Goal: Task Accomplishment & Management: Complete application form

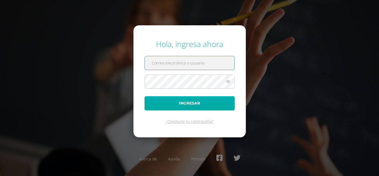
type input "s_almeda@donbosco.edu.gt"
click at [207, 104] on button "Ingresar" at bounding box center [190, 103] width 90 height 14
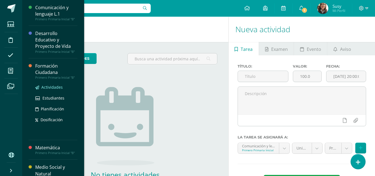
click at [52, 87] on span "Actividades" at bounding box center [51, 86] width 21 height 5
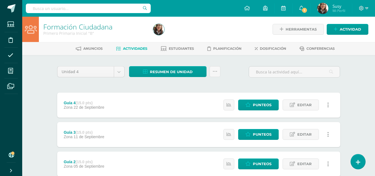
scroll to position [56, 0]
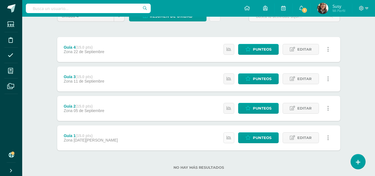
click at [229, 140] on icon at bounding box center [228, 137] width 5 height 5
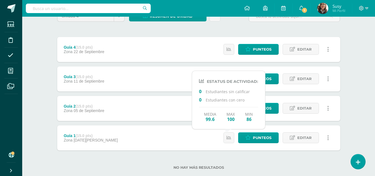
click at [236, 159] on div "No hay más resultados" at bounding box center [198, 163] width 283 height 26
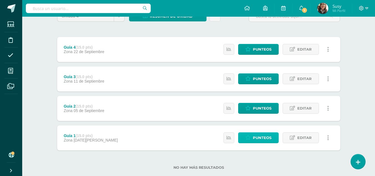
click at [251, 139] on icon at bounding box center [247, 137] width 5 height 5
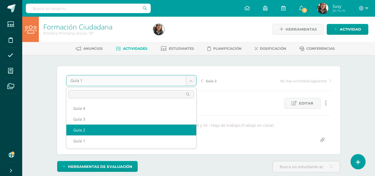
select select "/dashboard/teacher/grade-activity/178594/"
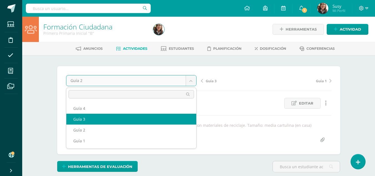
select select "/dashboard/teacher/grade-activity/178595/"
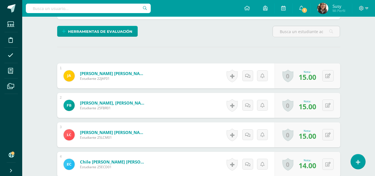
scroll to position [1, 0]
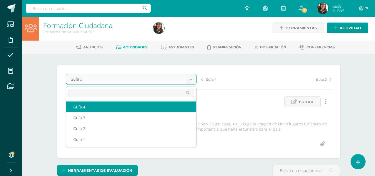
select select "/dashboard/teacher/grade-activity/178596/"
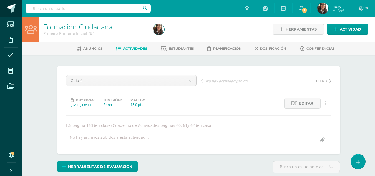
click at [14, 6] on span at bounding box center [11, 8] width 8 height 8
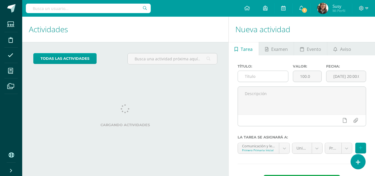
click at [278, 74] on input "text" at bounding box center [263, 76] width 51 height 11
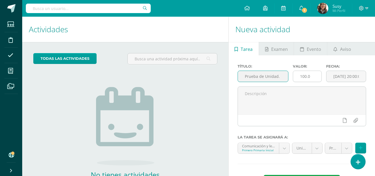
type input "Prueba de Unidad."
click at [317, 76] on input "100.0" at bounding box center [307, 76] width 28 height 11
type input "1"
type input "40"
click at [350, 76] on input "[DATE] 20:00:00" at bounding box center [345, 76] width 39 height 11
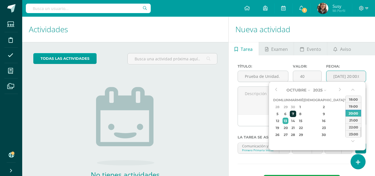
click at [296, 112] on div "7" at bounding box center [293, 113] width 6 height 6
click at [352, 103] on div "08:00" at bounding box center [353, 101] width 16 height 7
type input "2025-10-07 08:00"
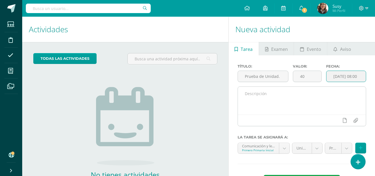
click at [337, 91] on textarea at bounding box center [302, 101] width 128 height 28
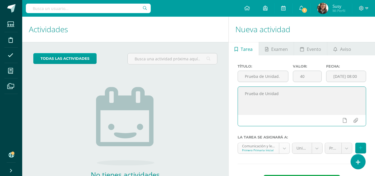
type textarea "Prueba de Unidad"
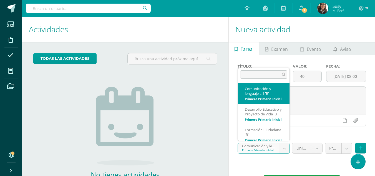
click at [278, 147] on body "Estudiantes Disciplina Asistencia Mis cursos Archivos Soporte Ayuda Reportar un…" at bounding box center [187, 88] width 375 height 176
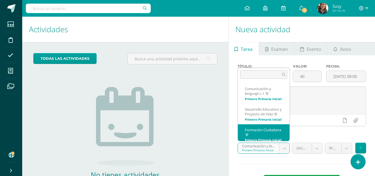
scroll to position [18, 0]
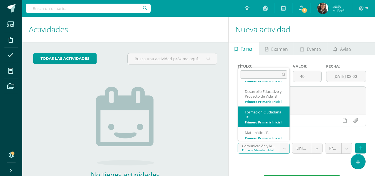
select select "153128"
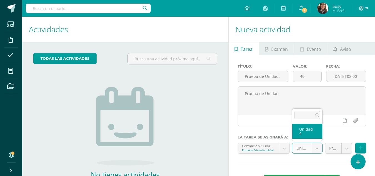
click at [316, 147] on body "Estudiantes Disciplina Asistencia Mis cursos Archivos Soporte Ayuda Reportar un…" at bounding box center [187, 88] width 375 height 176
click at [344, 149] on body "Estudiantes Disciplina Asistencia Mis cursos Archivos Soporte Ayuda Reportar un…" at bounding box center [187, 88] width 375 height 176
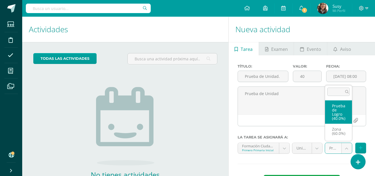
select select "153139"
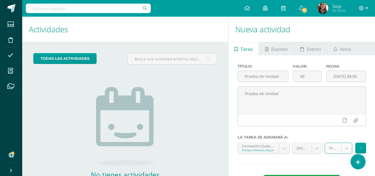
scroll to position [28, 0]
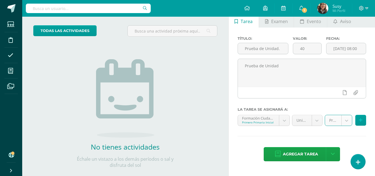
click at [314, 165] on div "Título: Prueba de Unidad. Valor: 40 Fecha: 2025-10-07 08:00 Prueba de Unidad La…" at bounding box center [302, 98] width 146 height 143
click at [314, 154] on span "Agregar tarea" at bounding box center [300, 154] width 35 height 14
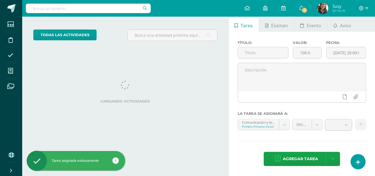
scroll to position [55, 0]
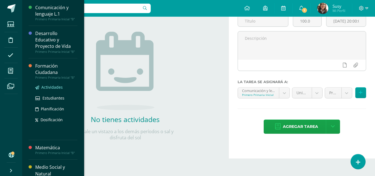
click at [50, 88] on span "Actividades" at bounding box center [51, 86] width 21 height 5
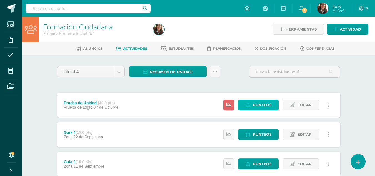
click at [256, 107] on span "Punteos" at bounding box center [262, 105] width 19 height 10
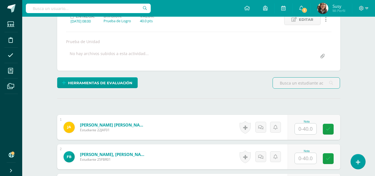
scroll to position [111, 0]
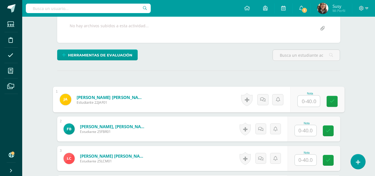
click at [301, 100] on input "text" at bounding box center [308, 100] width 22 height 11
type input "36"
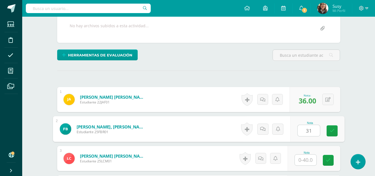
type input "31"
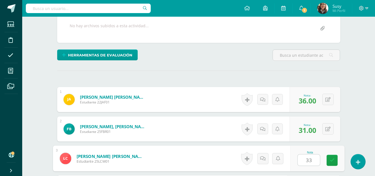
type input "33"
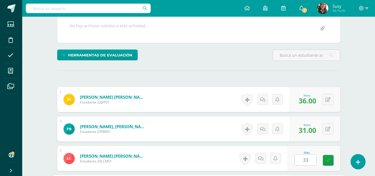
scroll to position [213, 0]
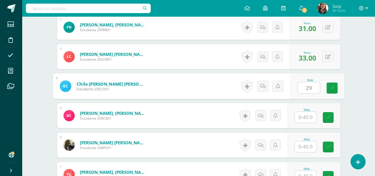
type input "29"
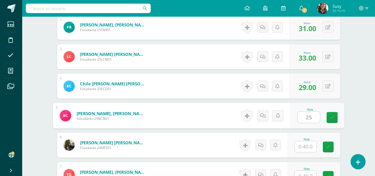
type input "25"
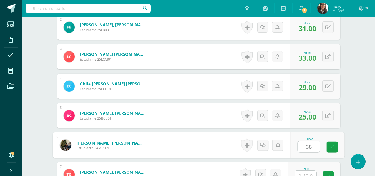
type input "38"
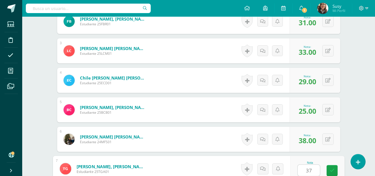
type input "37"
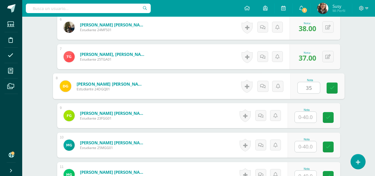
type input "35"
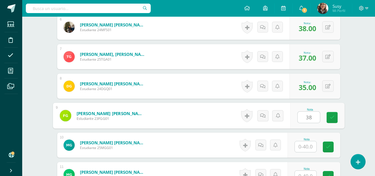
type input "38"
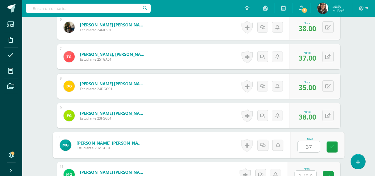
type input "37"
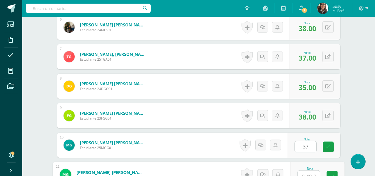
scroll to position [336, 0]
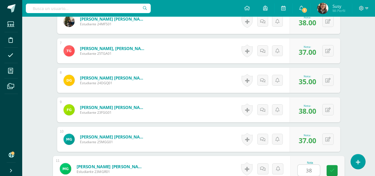
type input "38"
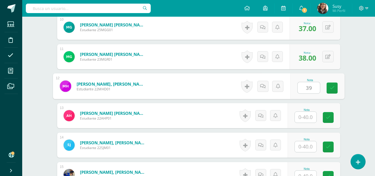
type input "39"
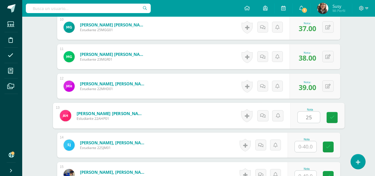
type input "25"
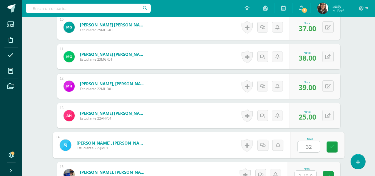
type input "3"
type input "25"
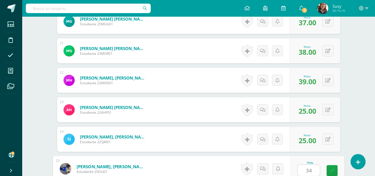
type input "34"
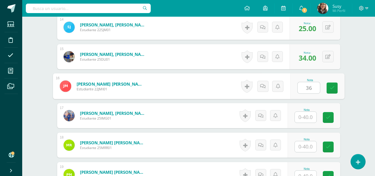
type input "36"
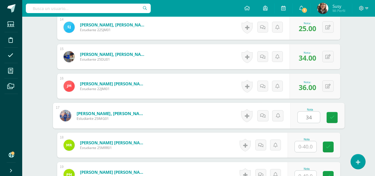
type input "34"
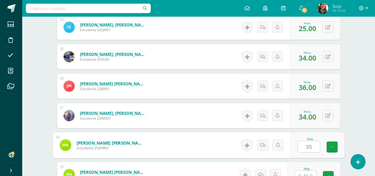
type input "35"
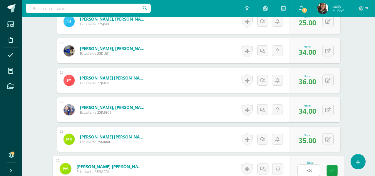
type input "38"
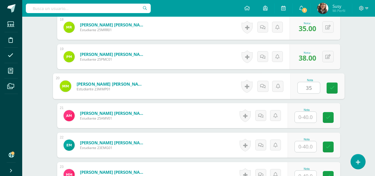
type input "35"
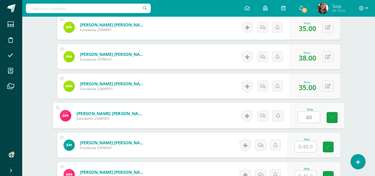
type input "40"
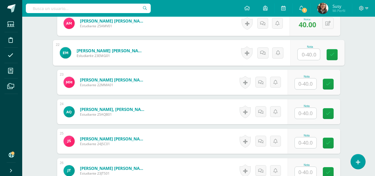
scroll to position [778, 0]
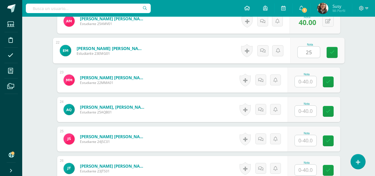
type input "25"
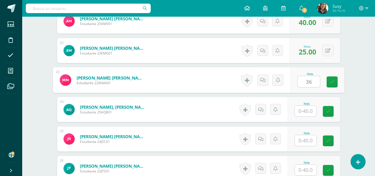
type input "36"
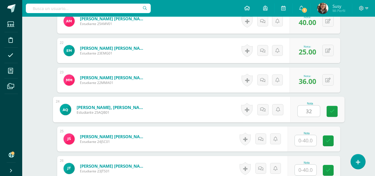
type input "32"
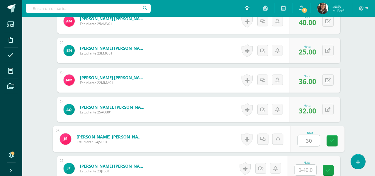
type input "30"
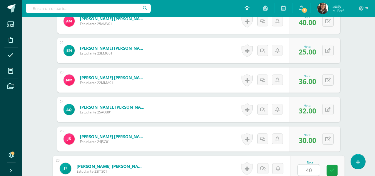
type input "40"
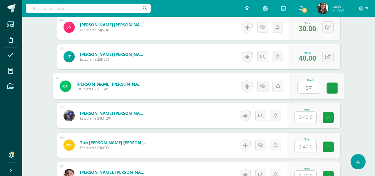
type input "37"
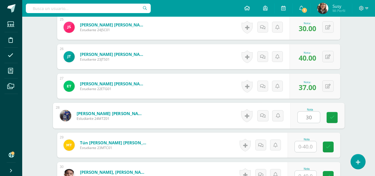
type input "30"
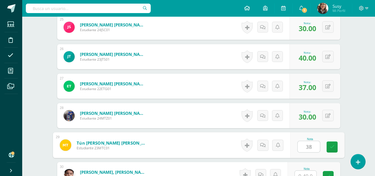
type input "38"
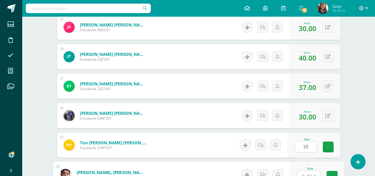
scroll to position [895, 0]
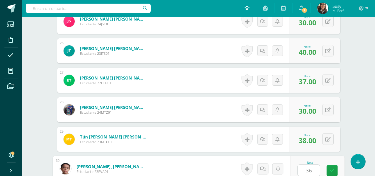
type input "36"
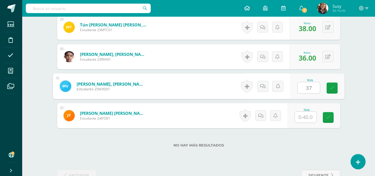
type input "37"
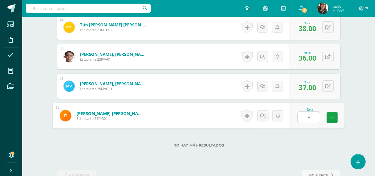
type input "36"
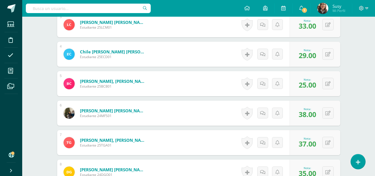
scroll to position [0, 0]
